Goal: Task Accomplishment & Management: Manage account settings

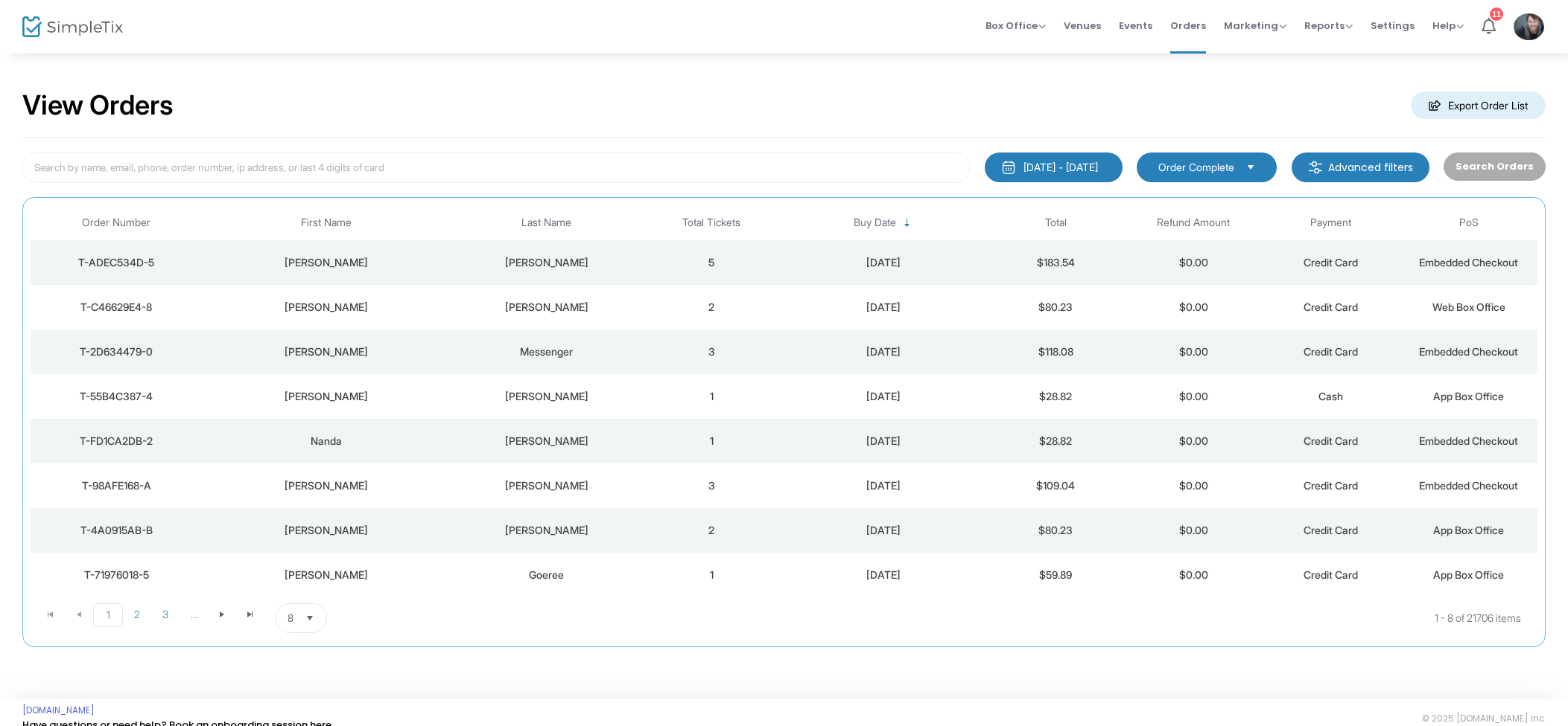
click at [777, 266] on td "5" at bounding box center [711, 263] width 138 height 45
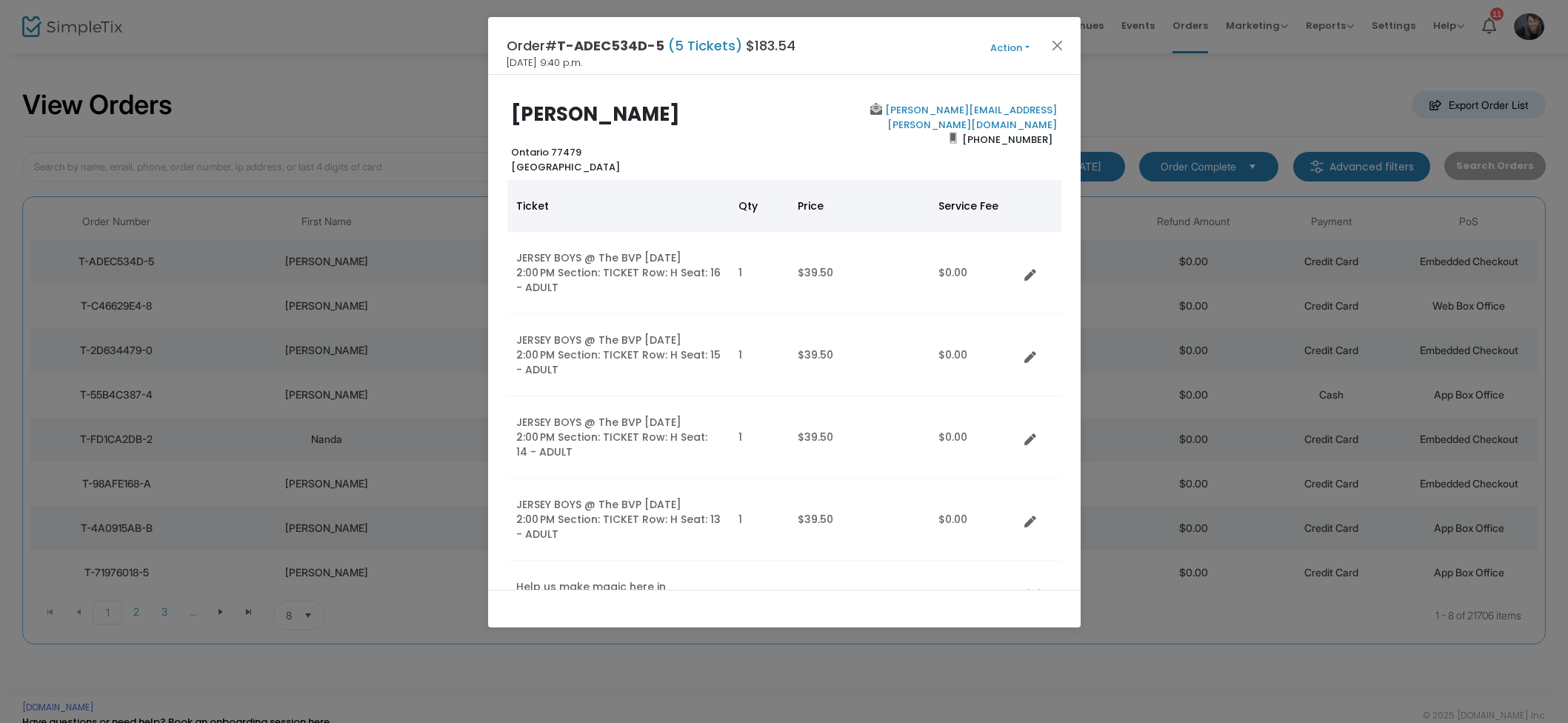
click at [1063, 35] on div "Order# T-ADEC534D-5 (5 Tickets) $183.54 [DATE] 9:40 p.m. Action Mark Admitted E…" at bounding box center [784, 46] width 593 height 58
click at [1059, 39] on button "Close" at bounding box center [1057, 46] width 20 height 20
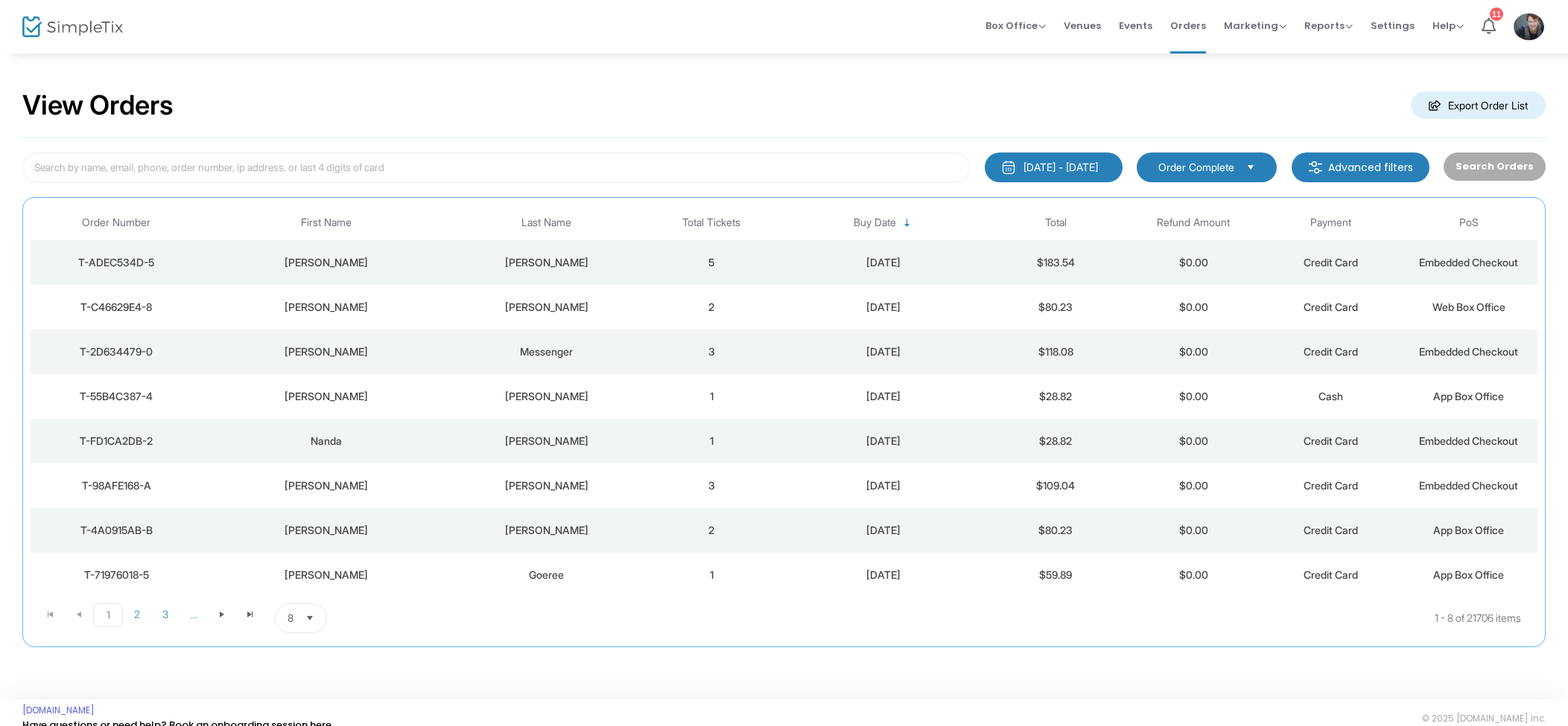
click at [791, 270] on div "[DATE]" at bounding box center [883, 262] width 199 height 15
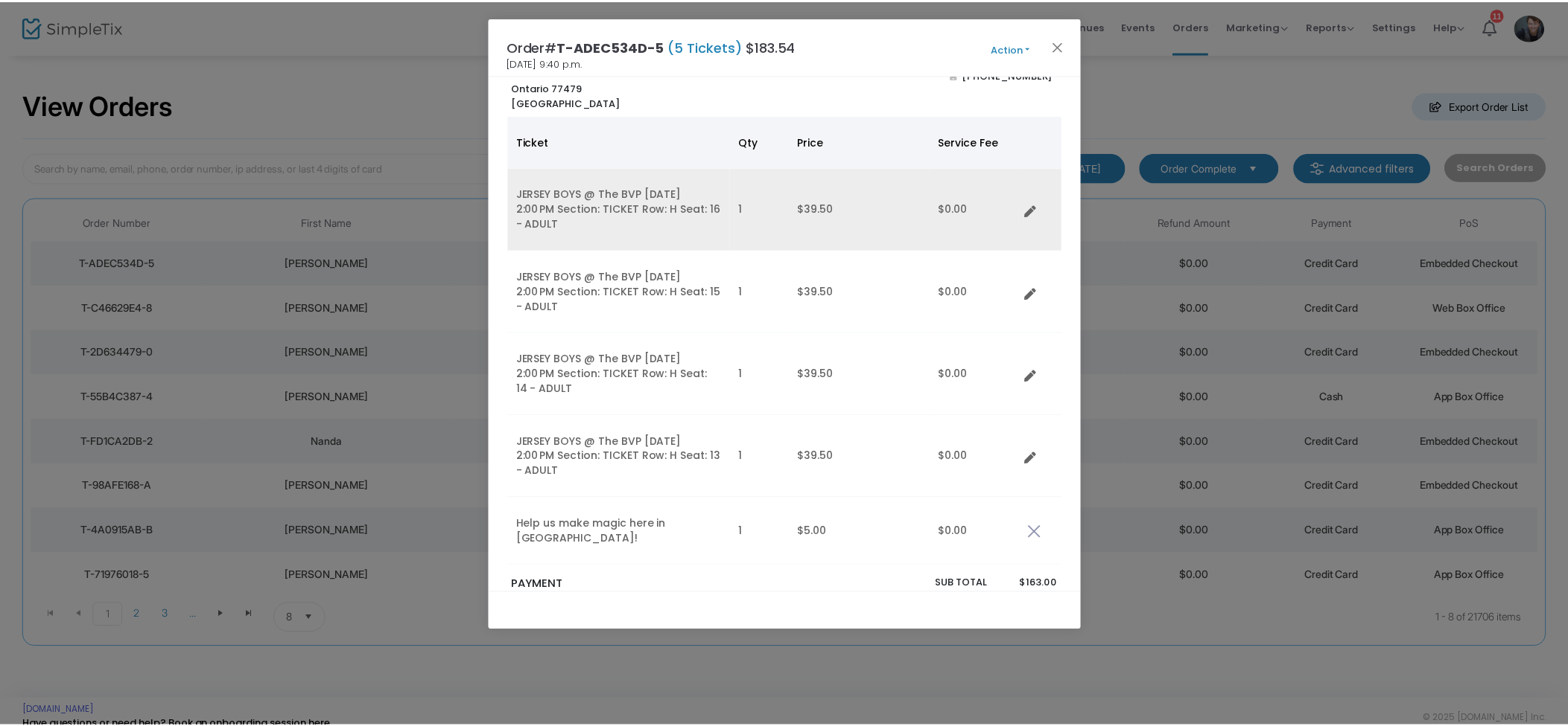
scroll to position [67, 0]
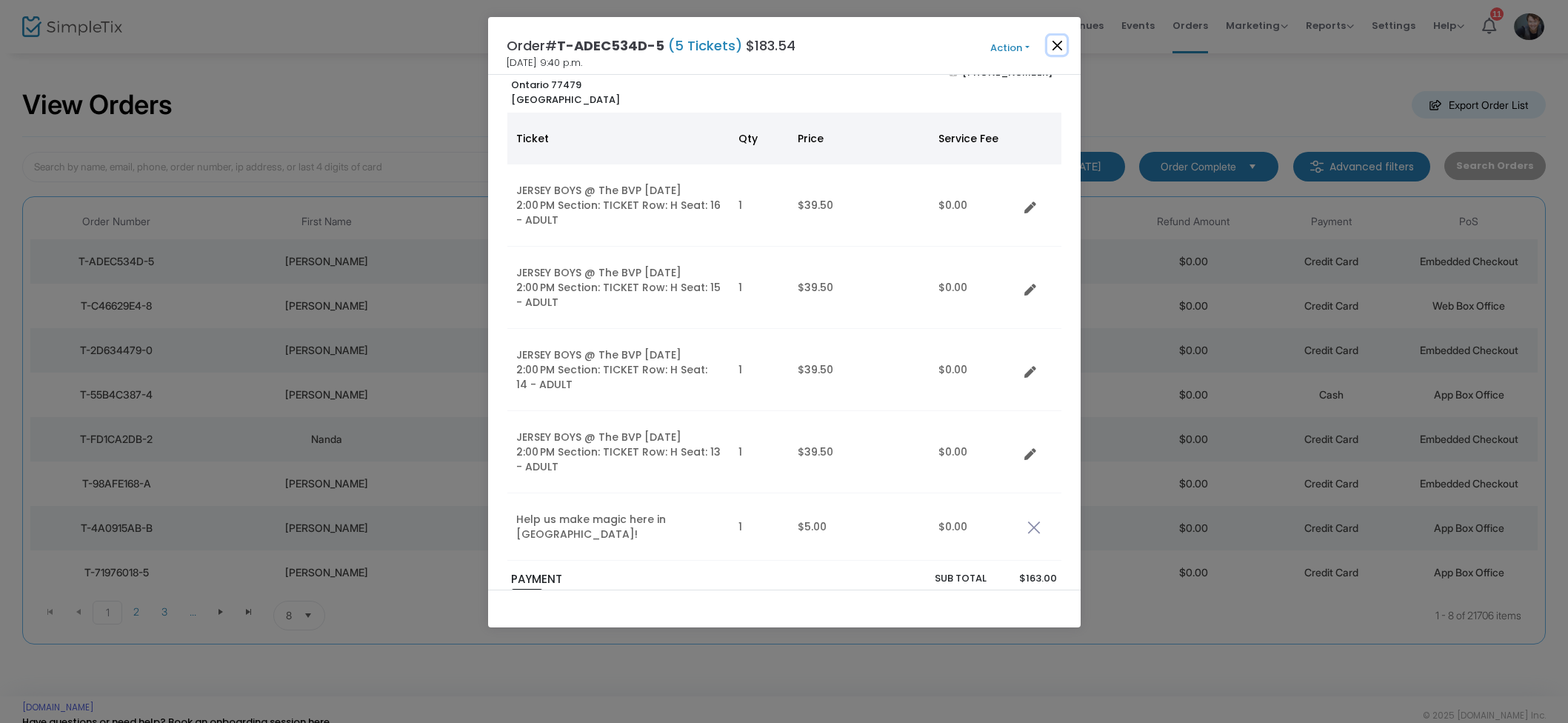
click at [1058, 47] on button "Close" at bounding box center [1057, 46] width 20 height 20
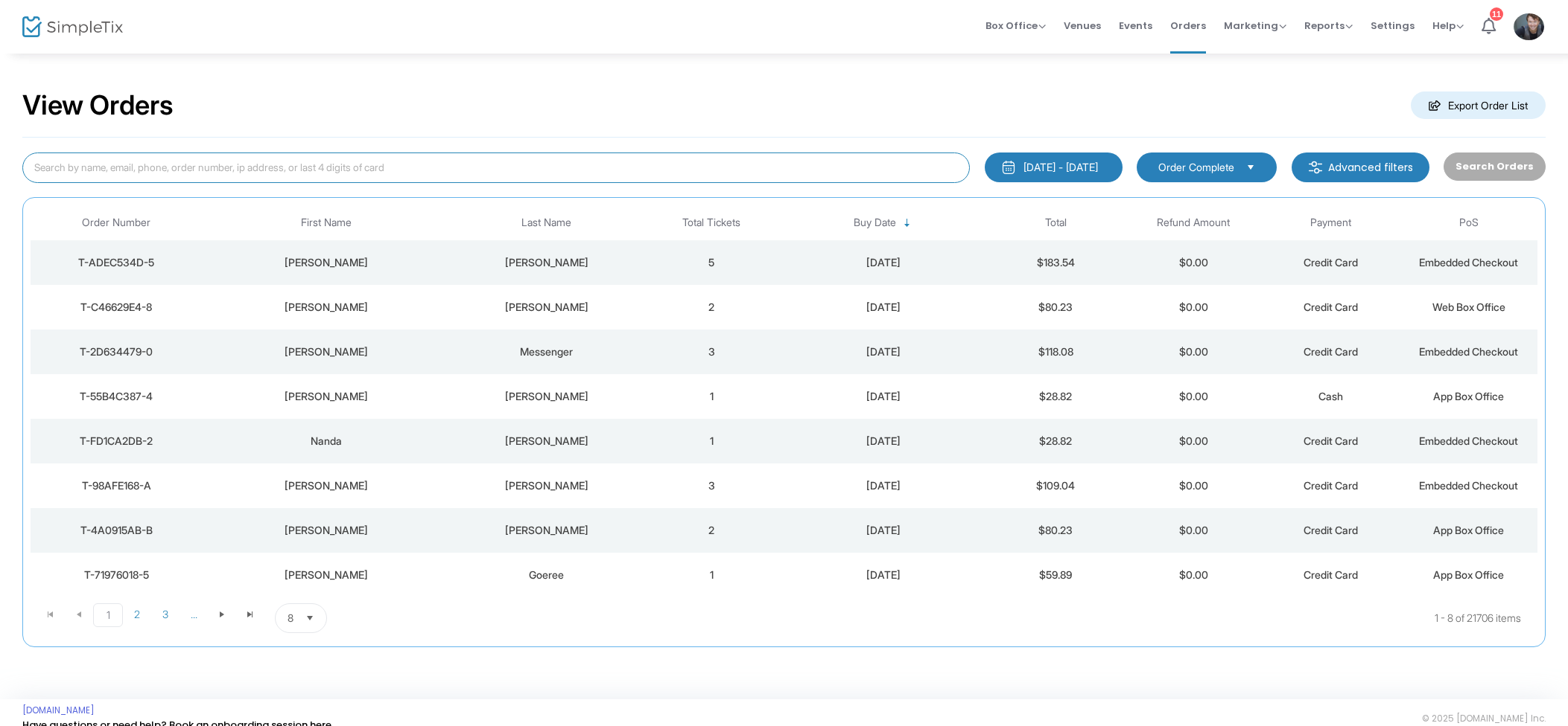
click at [355, 158] on input at bounding box center [496, 168] width 948 height 31
click at [365, 173] on input at bounding box center [496, 168] width 948 height 31
click at [369, 171] on input at bounding box center [496, 168] width 948 height 31
click at [367, 171] on input at bounding box center [496, 168] width 948 height 31
click at [360, 166] on input at bounding box center [496, 168] width 948 height 31
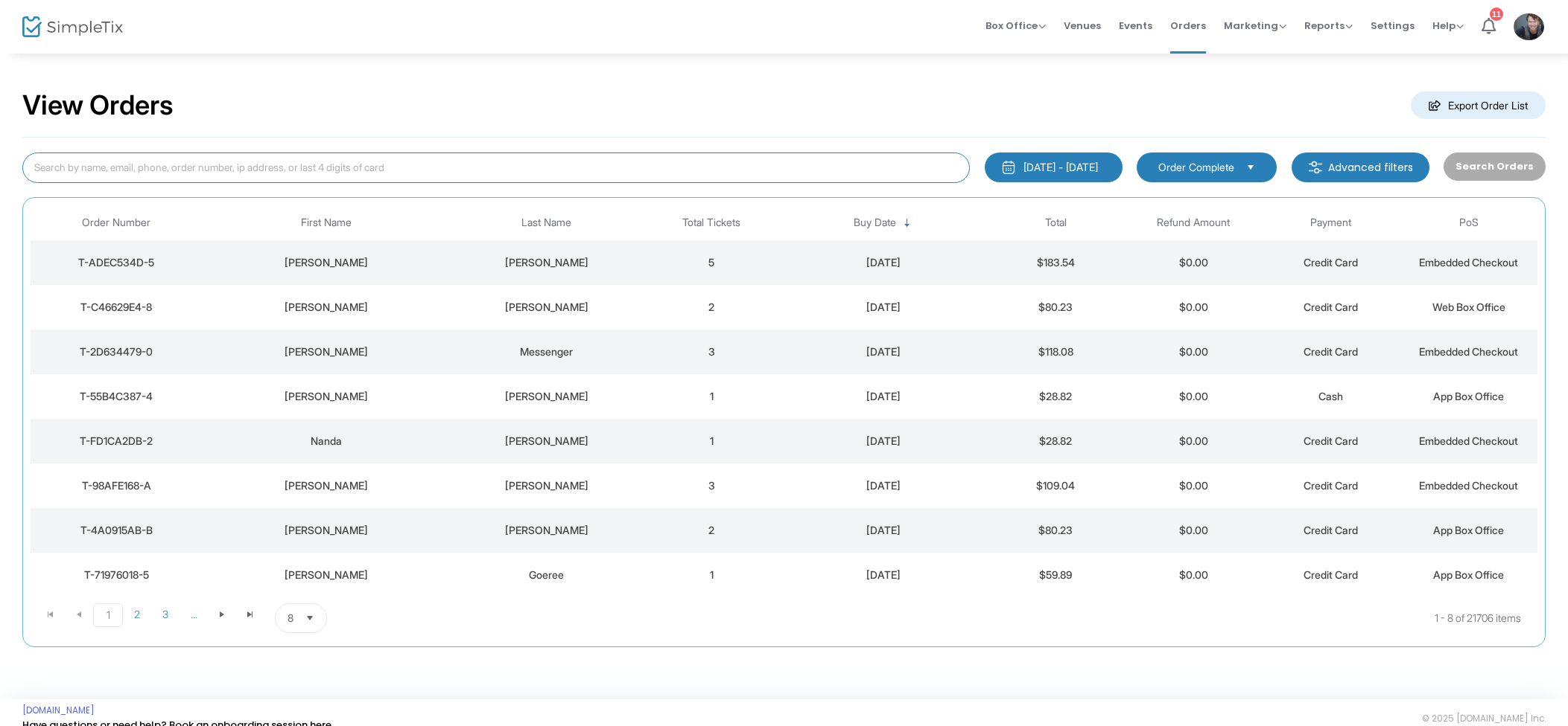
click at [301, 154] on input at bounding box center [496, 168] width 948 height 31
click at [297, 165] on input at bounding box center [496, 168] width 948 height 31
type input "B"
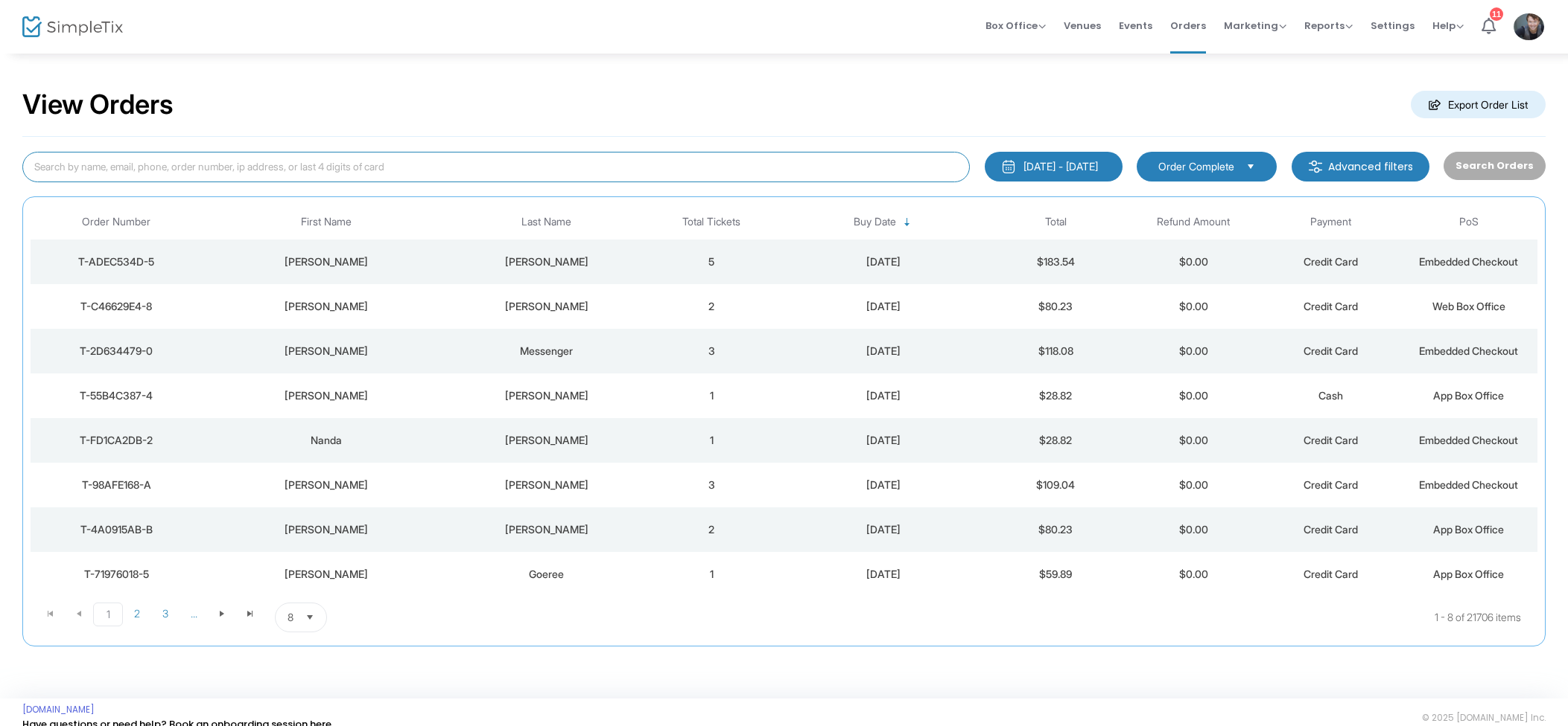
drag, startPoint x: 362, startPoint y: 175, endPoint x: 375, endPoint y: 173, distance: 13.2
click at [362, 175] on input at bounding box center [496, 167] width 948 height 31
click at [364, 167] on input at bounding box center [496, 167] width 948 height 31
paste input "bradshaws.m.b@gmail.com"
type input "bradshaws.m.b@gmail.com"
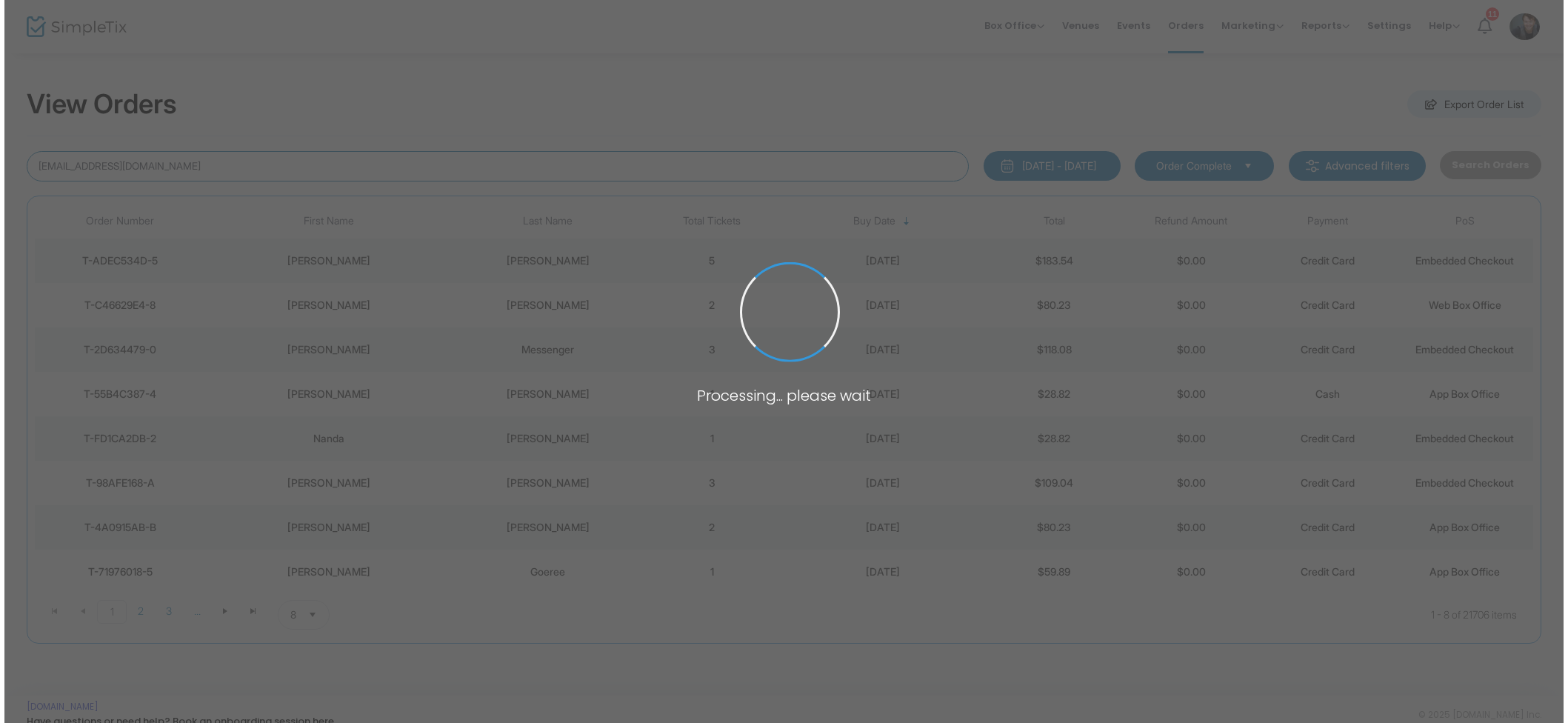
scroll to position [0, 0]
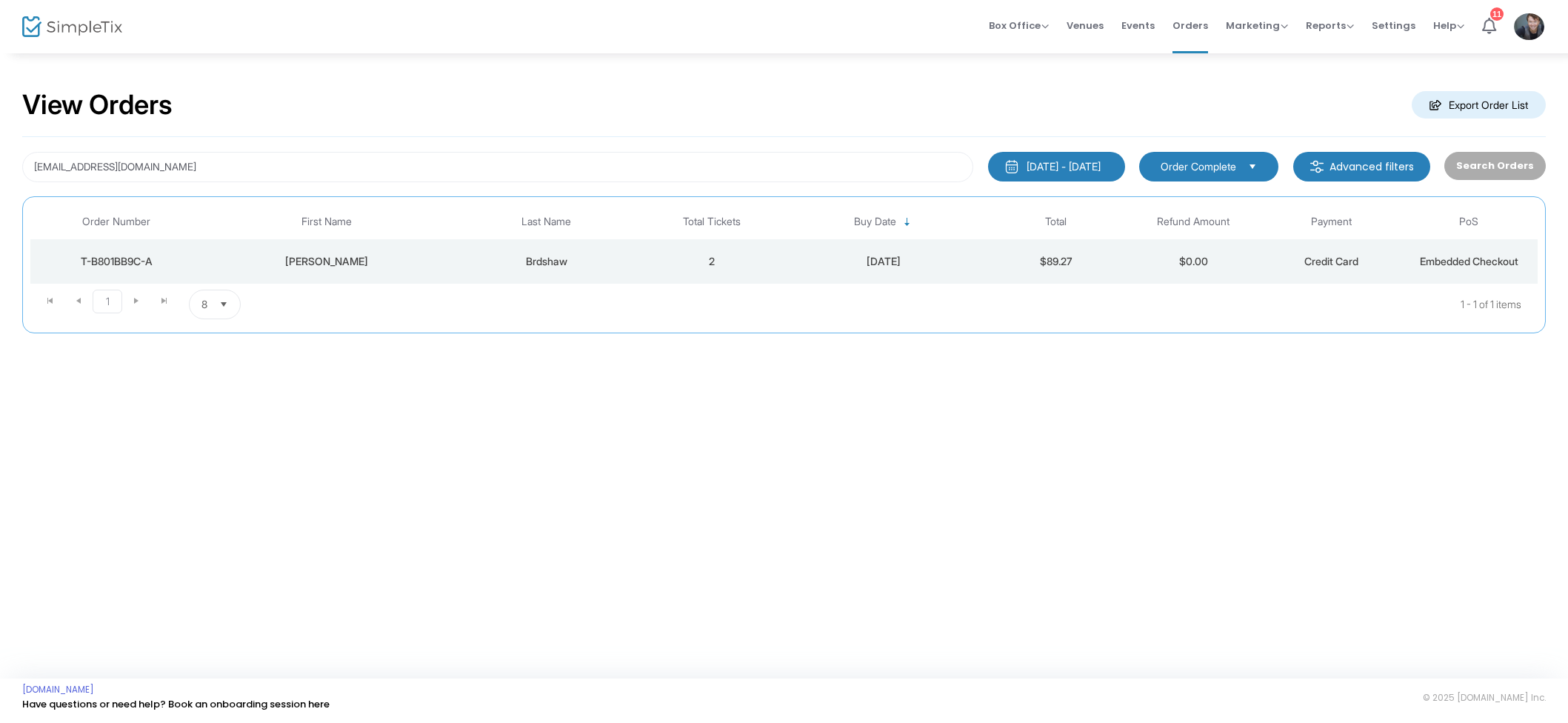
click at [673, 268] on td "2" at bounding box center [712, 262] width 138 height 45
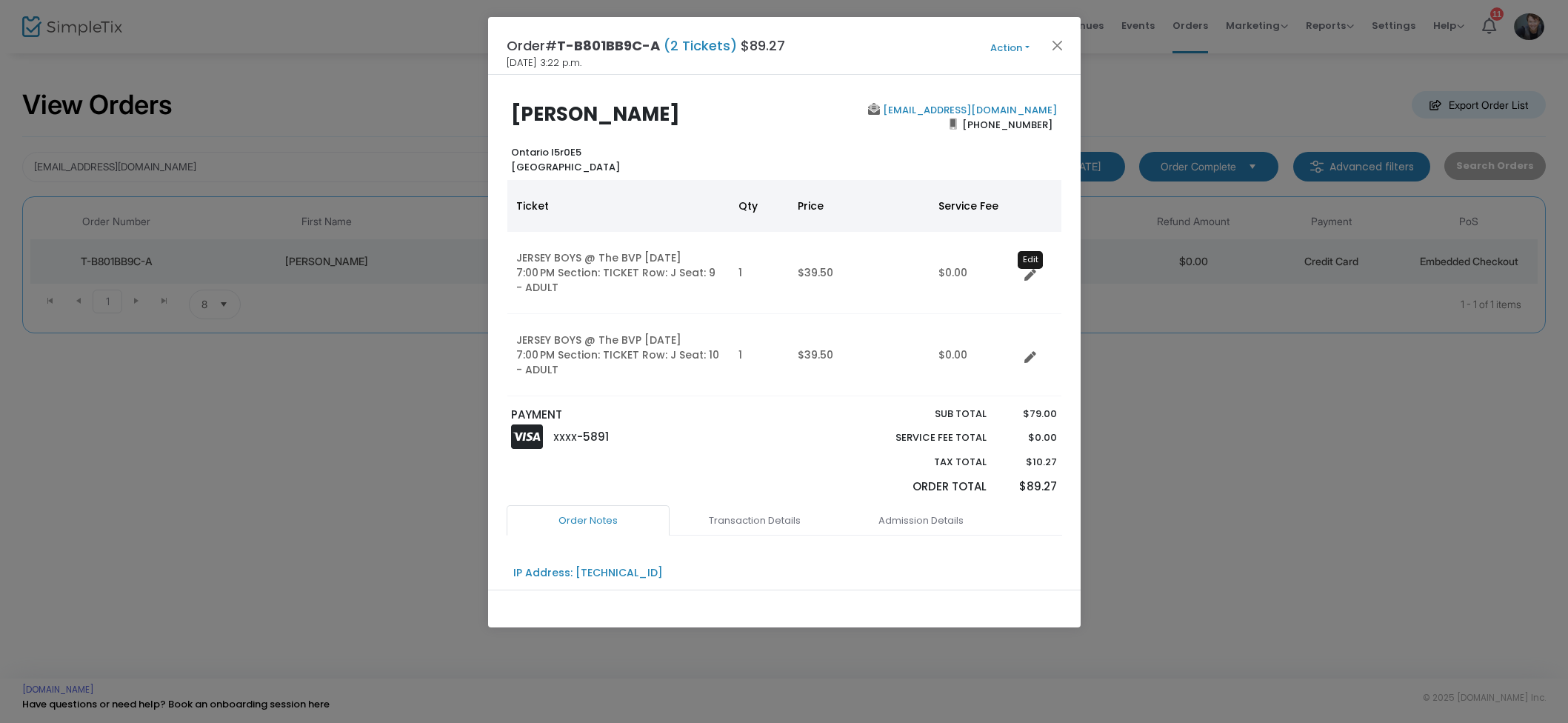
click at [1030, 276] on icon "Data table" at bounding box center [1030, 275] width 12 height 12
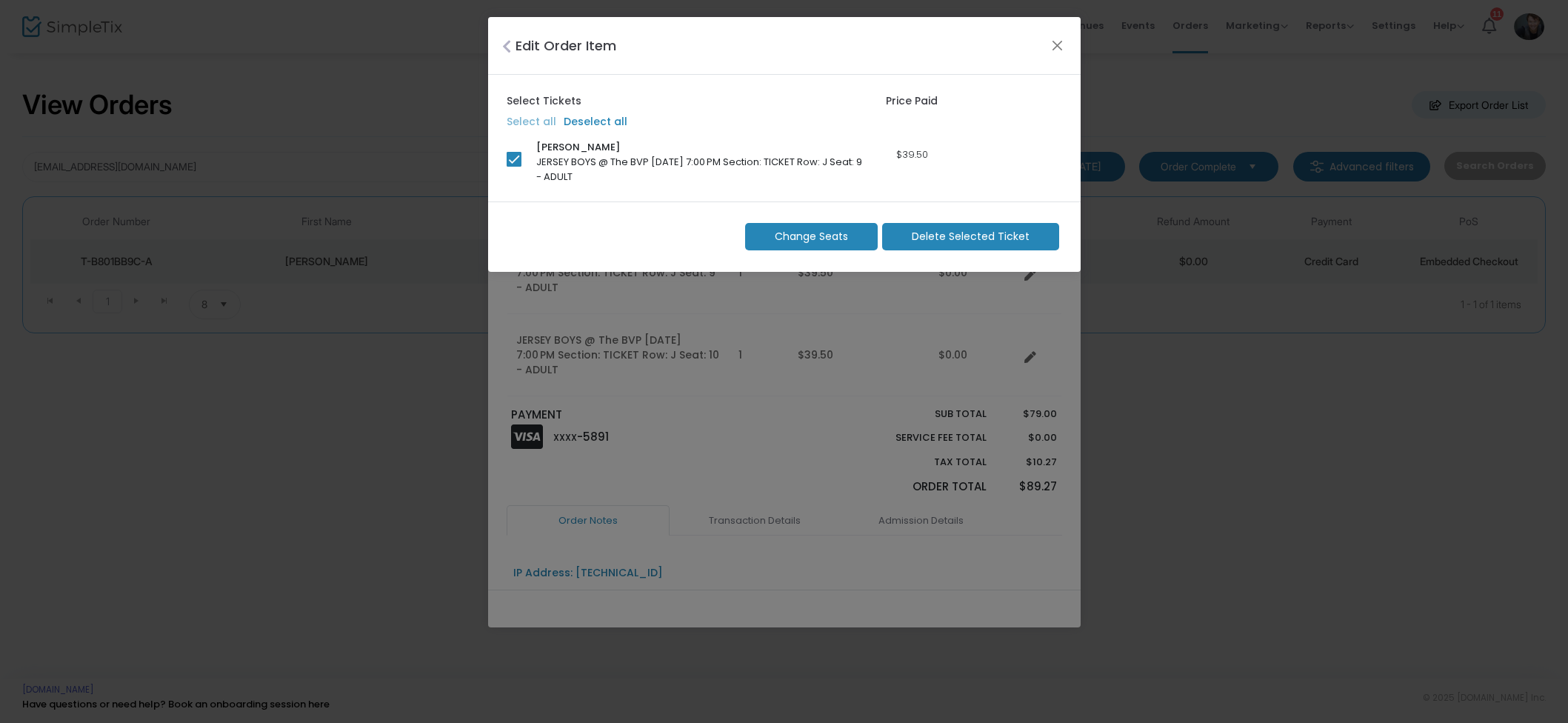
click at [803, 233] on span "Change Seats" at bounding box center [811, 236] width 73 height 15
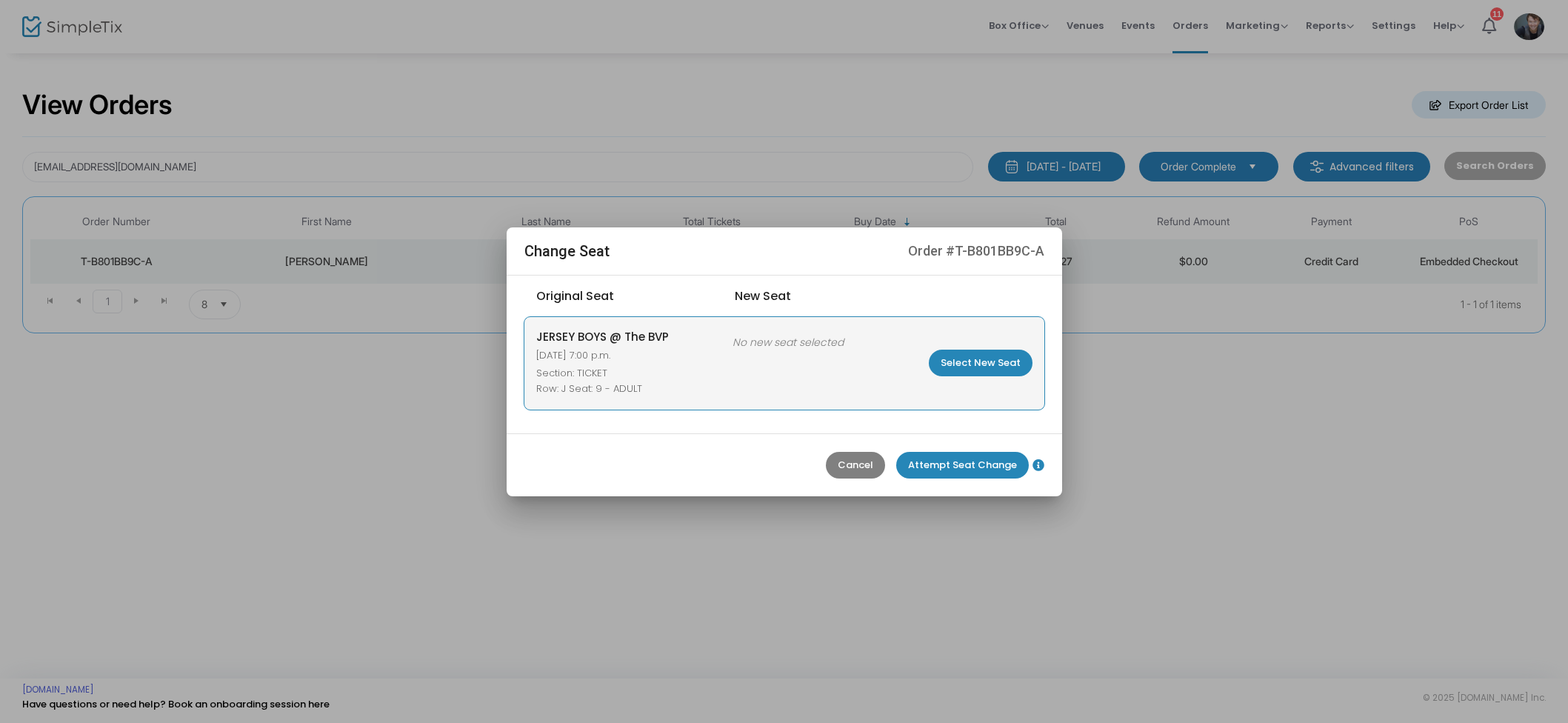
click at [977, 353] on m-button "Select New Seat" at bounding box center [981, 363] width 104 height 27
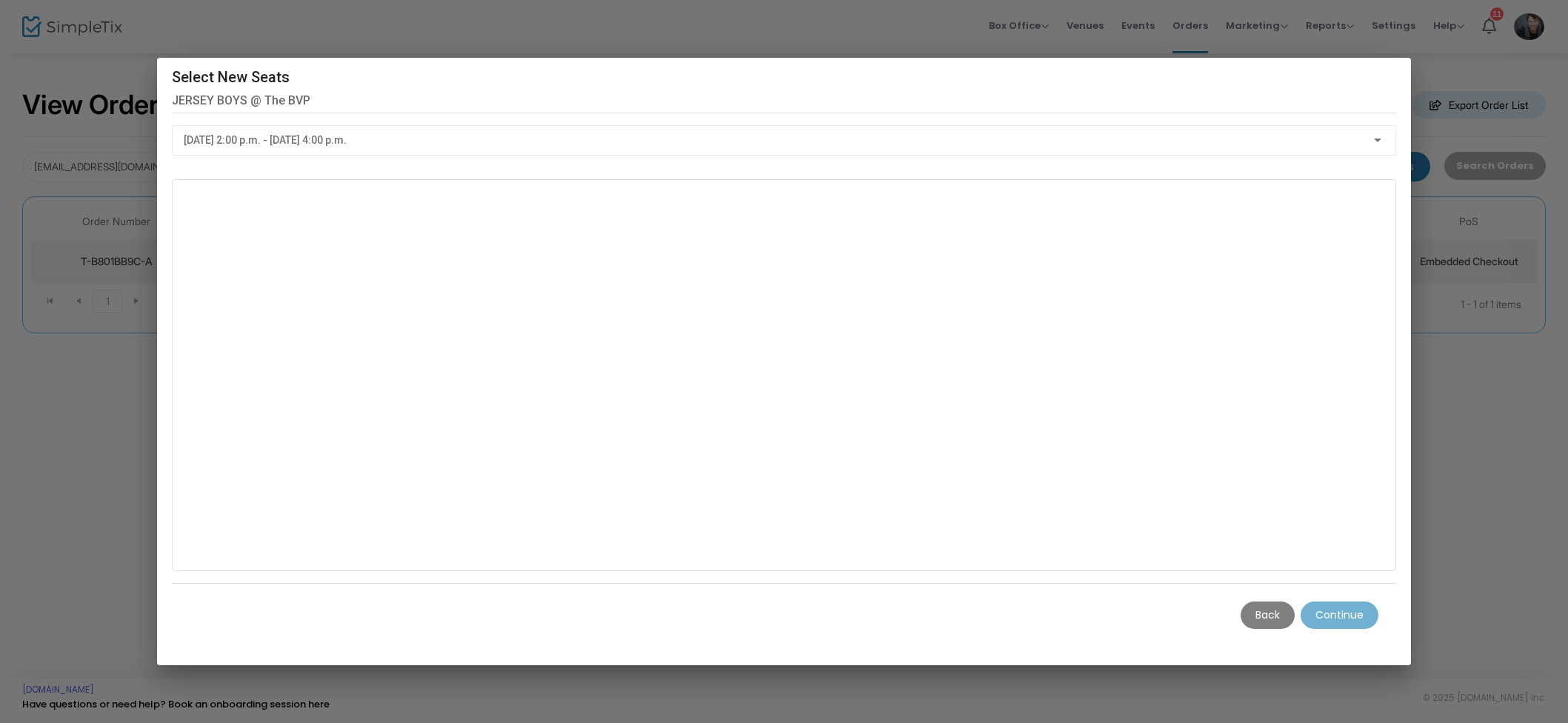
click at [432, 133] on div "2025-08-21 @ 2:00 p.m. - 2025-08-21 @ 4:00 p.m." at bounding box center [784, 136] width 1201 height 28
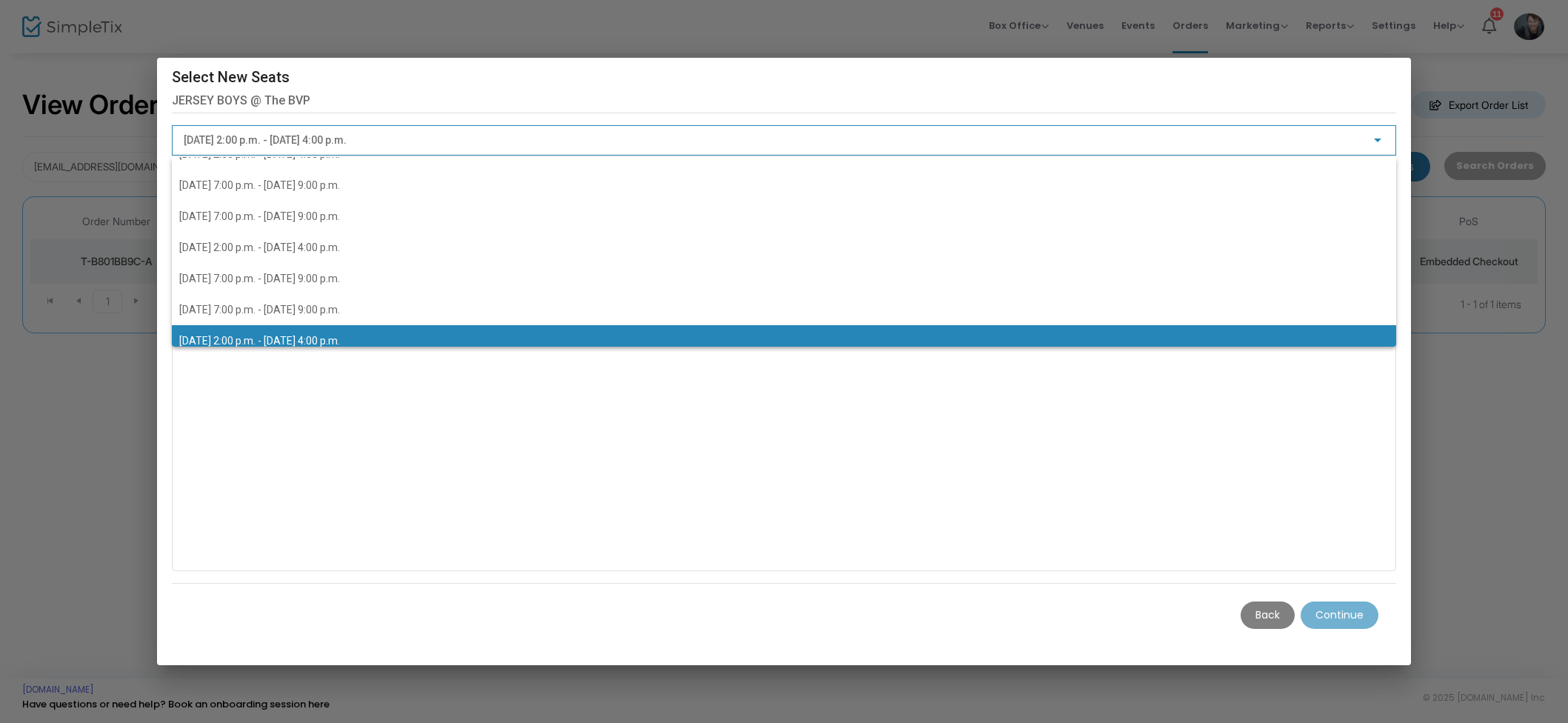
scroll to position [174, 0]
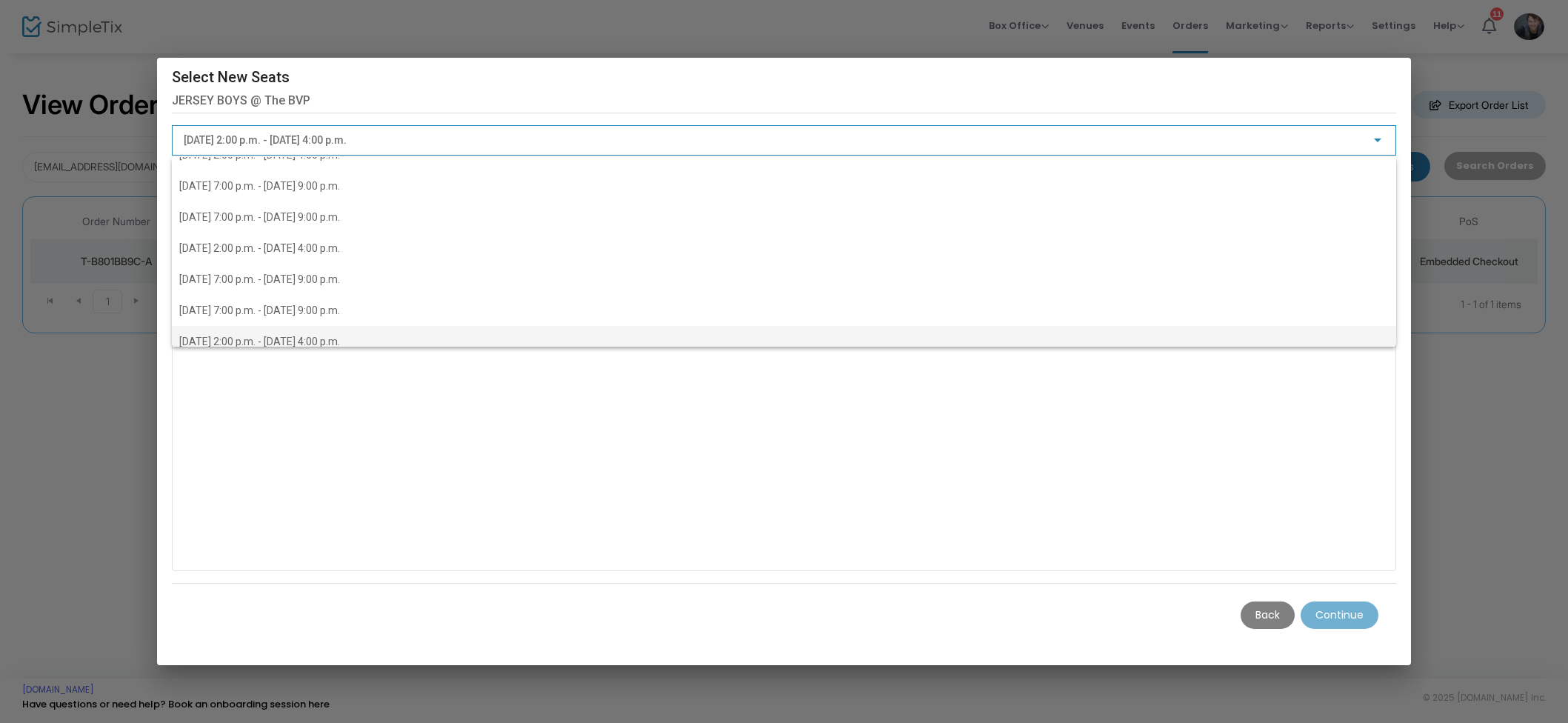
click at [425, 327] on span "2025-08-31 @ 2:00 p.m. - 2025-08-31 @ 4:00 p.m." at bounding box center [784, 341] width 1210 height 31
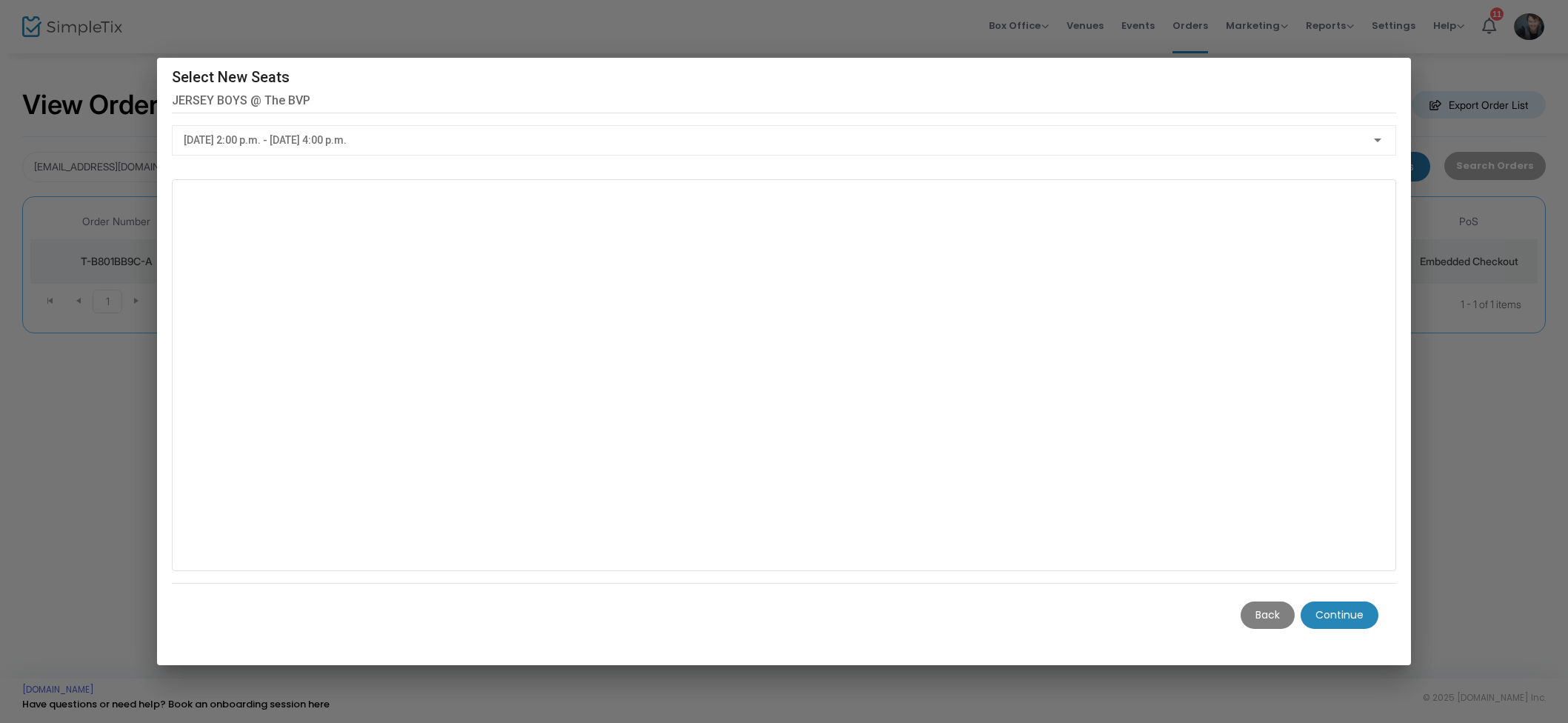
click at [1349, 598] on mat-dialog-actions "Back Continue" at bounding box center [784, 615] width 1225 height 63
click at [1355, 604] on m-button "Continue" at bounding box center [1339, 616] width 78 height 28
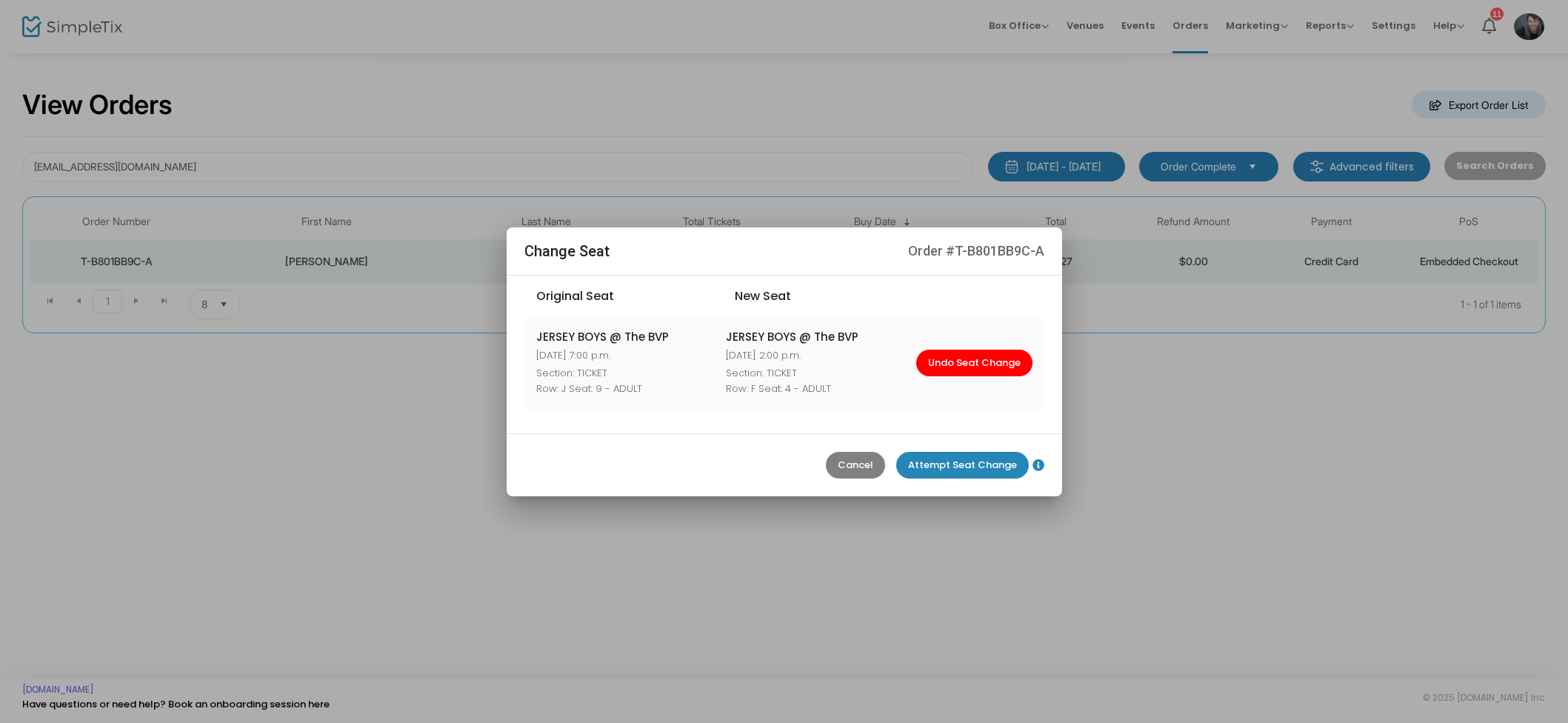
click at [959, 461] on m-button "Attempt Seat Change" at bounding box center [962, 465] width 132 height 27
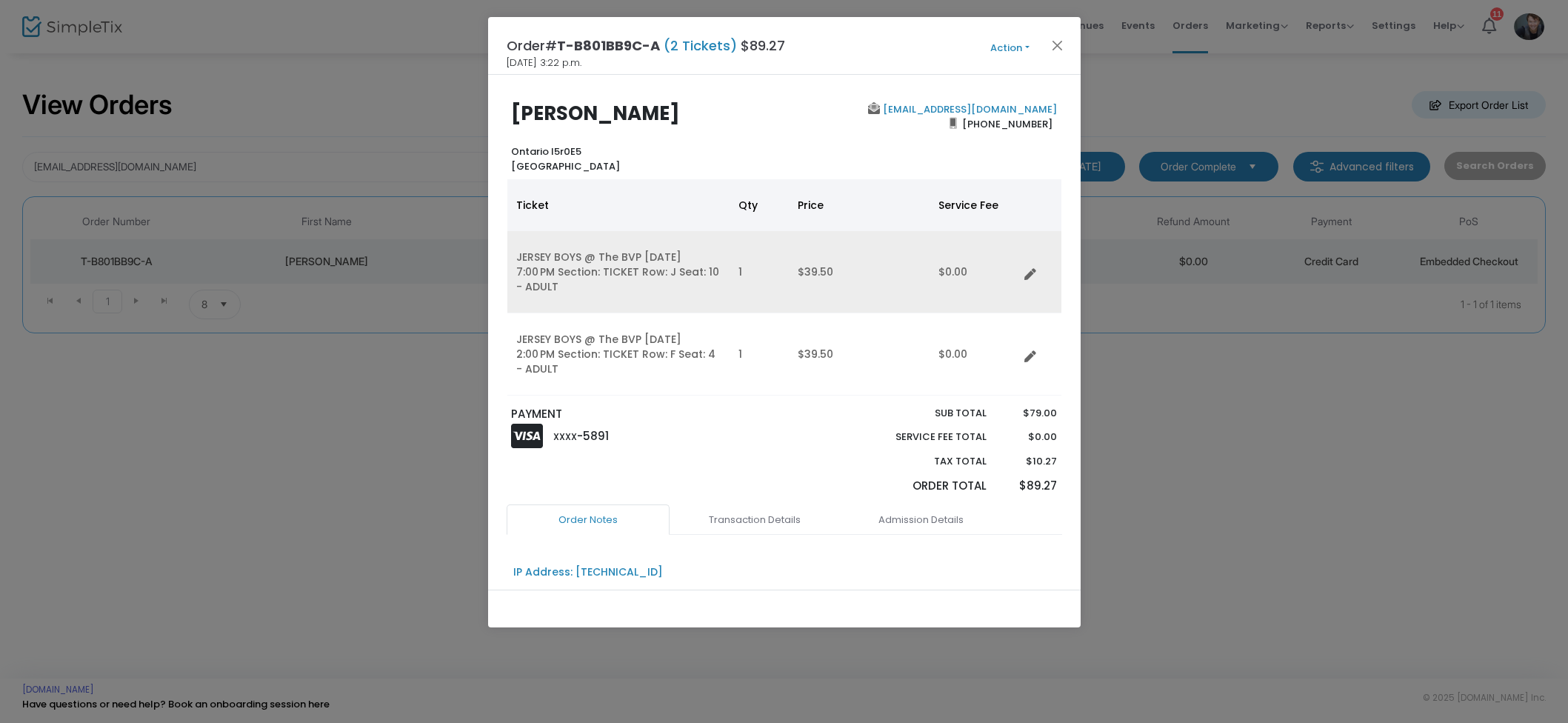
scroll to position [0, 0]
